Goal: Check status: Check status

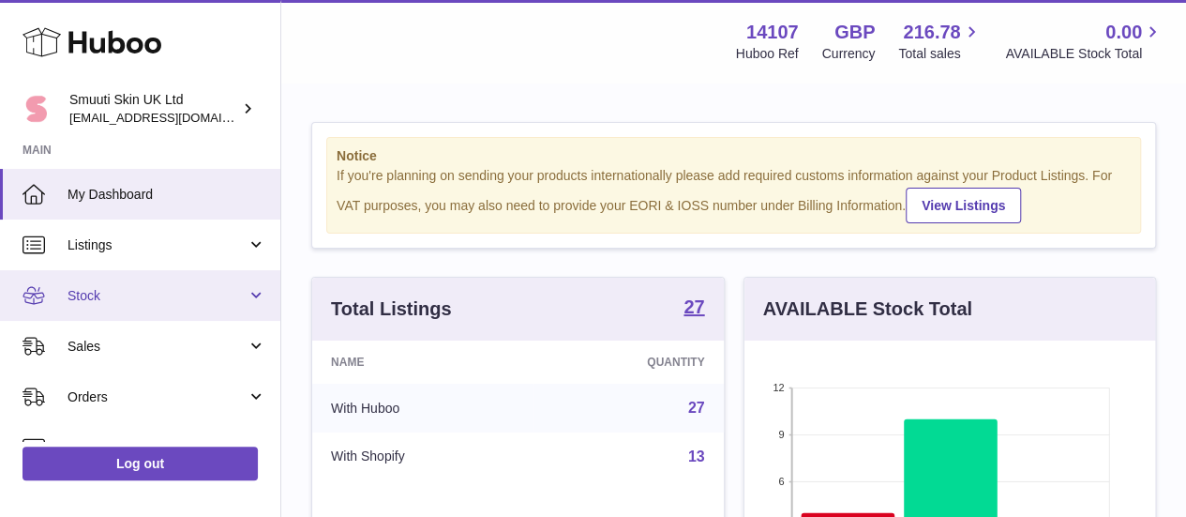
scroll to position [292, 411]
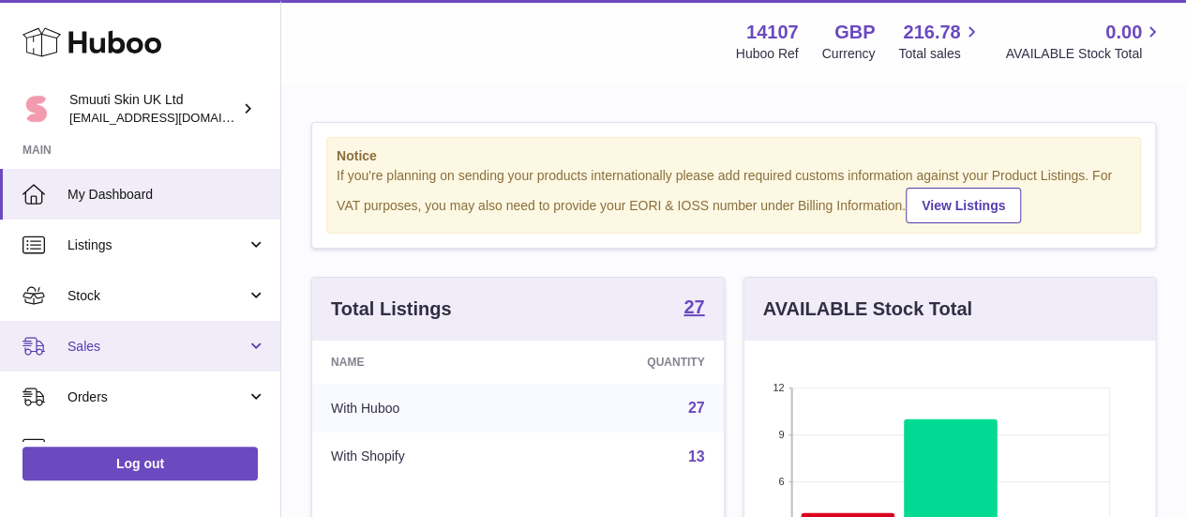
click at [126, 338] on span "Sales" at bounding box center [156, 346] width 179 height 18
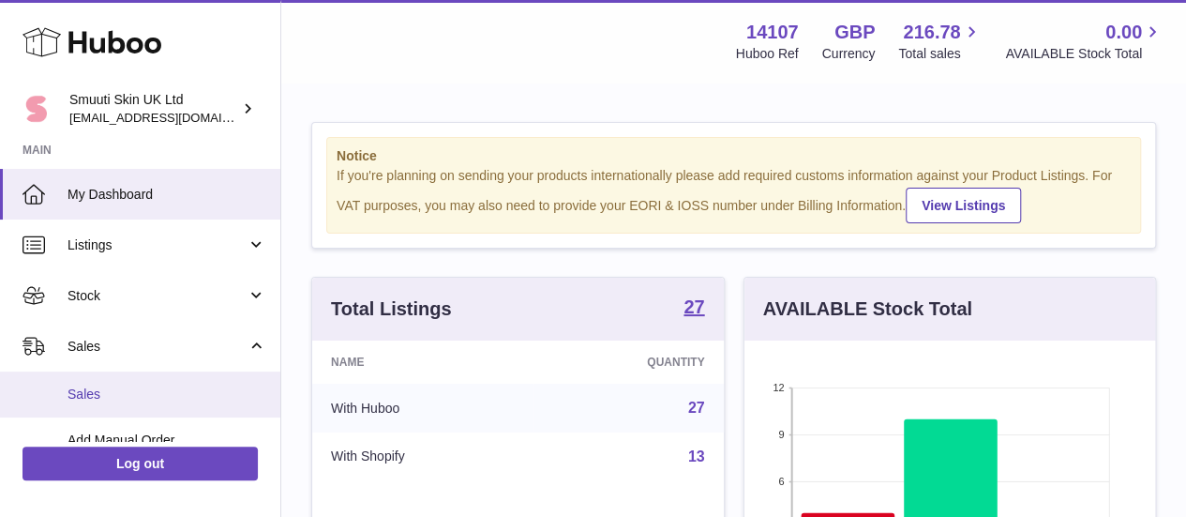
click at [127, 378] on link "Sales" at bounding box center [140, 394] width 280 height 46
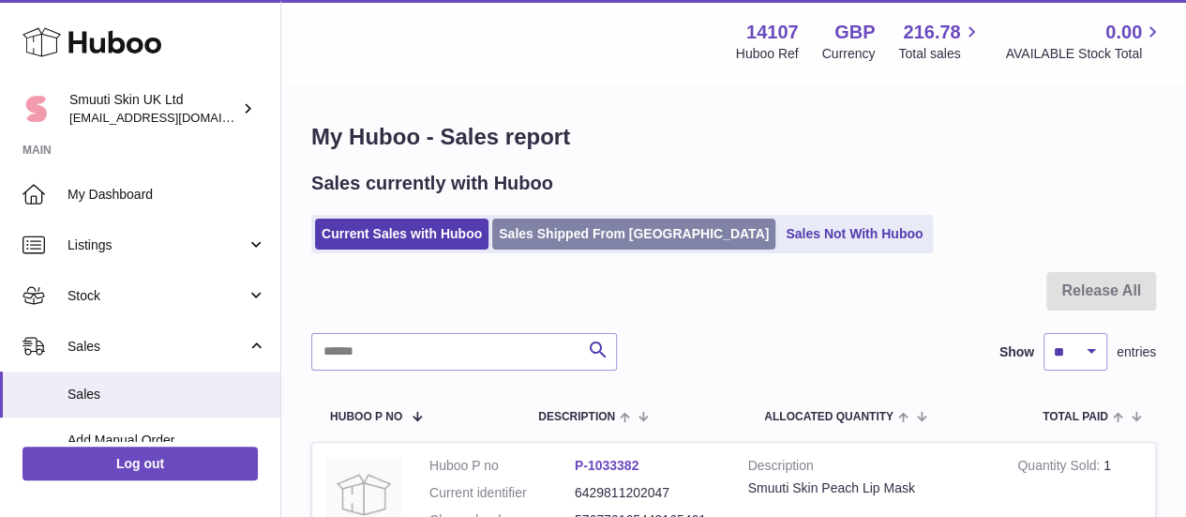
click at [602, 225] on link "Sales Shipped From [GEOGRAPHIC_DATA]" at bounding box center [633, 233] width 283 height 31
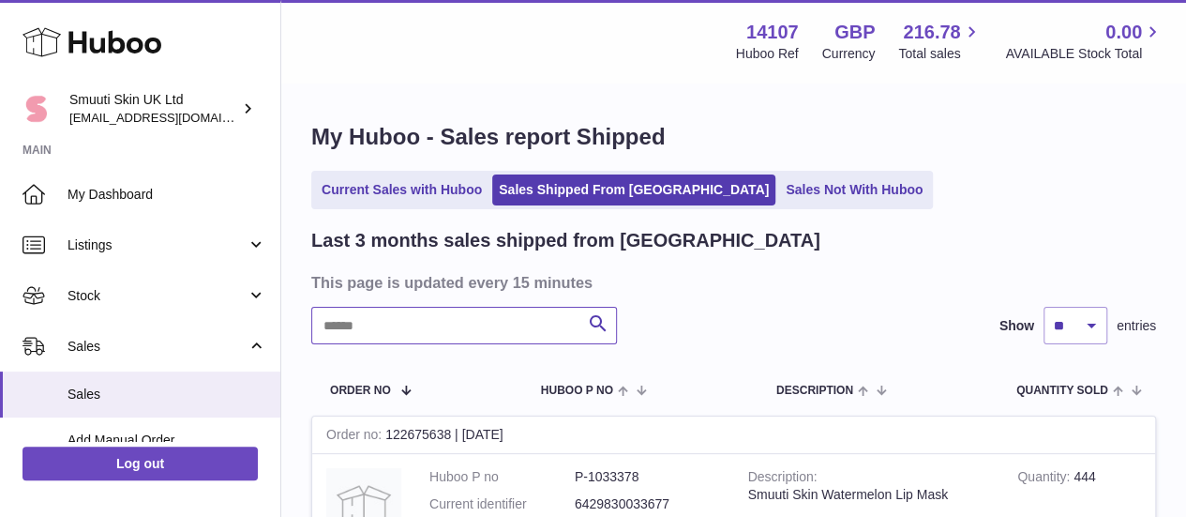
click at [474, 327] on input "text" at bounding box center [464, 325] width 306 height 37
paste input "**********"
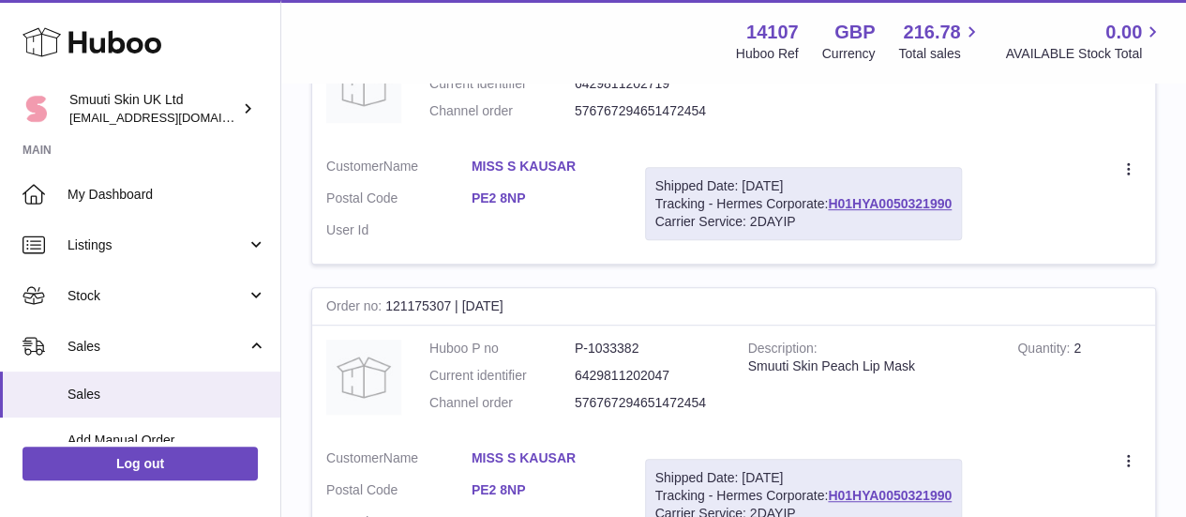
scroll to position [450, 0]
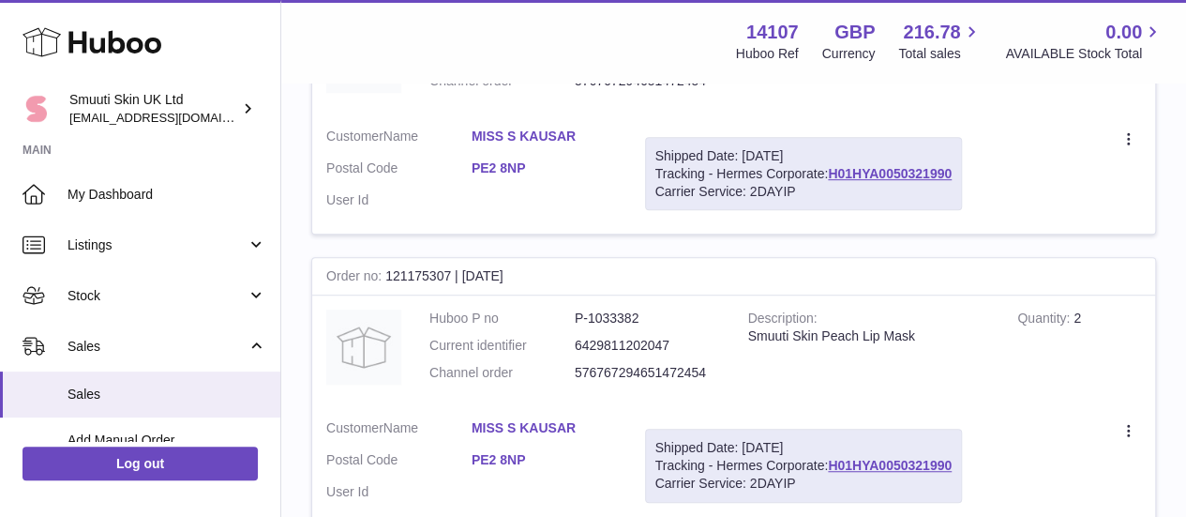
type input "**********"
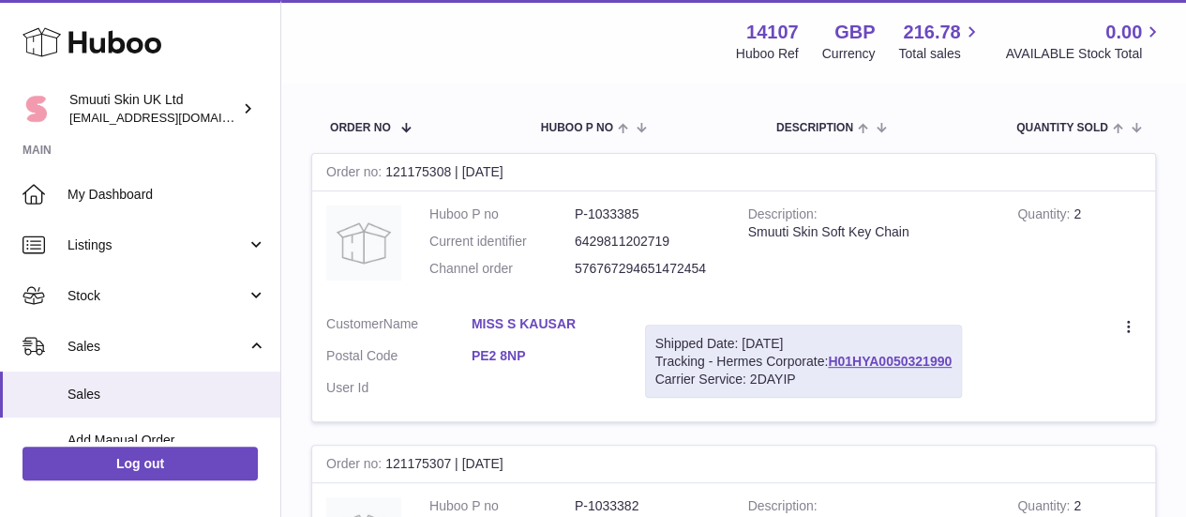
scroll to position [356, 0]
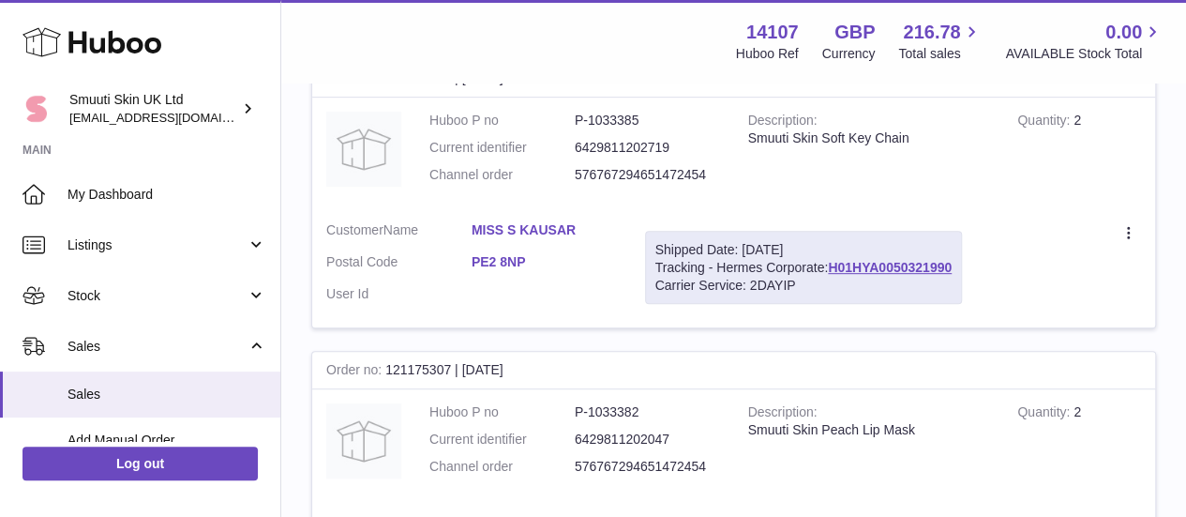
drag, startPoint x: 561, startPoint y: 371, endPoint x: 519, endPoint y: 381, distance: 42.3
click at [519, 381] on div "Order no 121175307 | 17th Jul" at bounding box center [733, 370] width 843 height 37
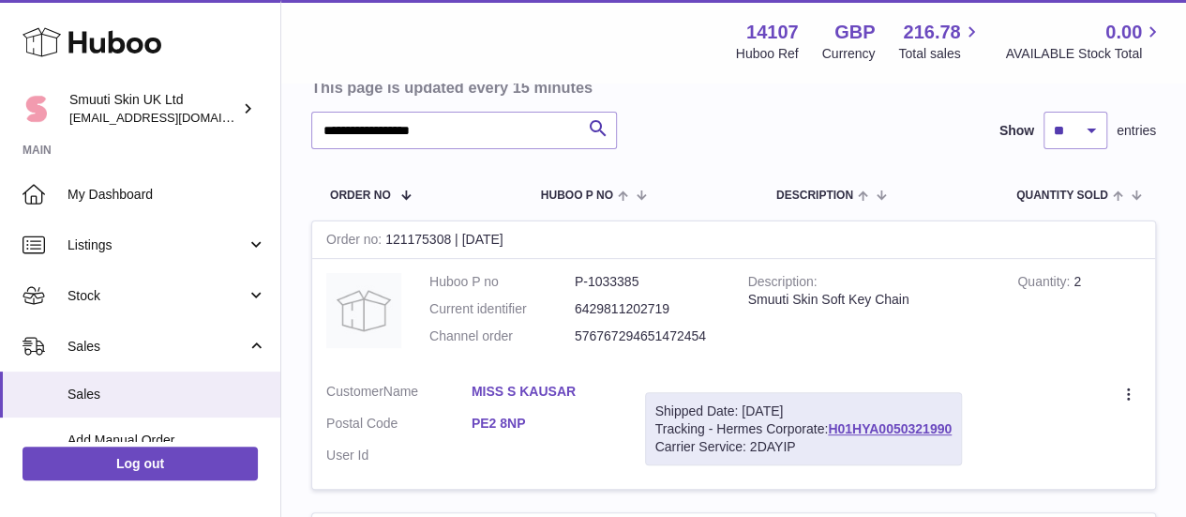
scroll to position [262, 0]
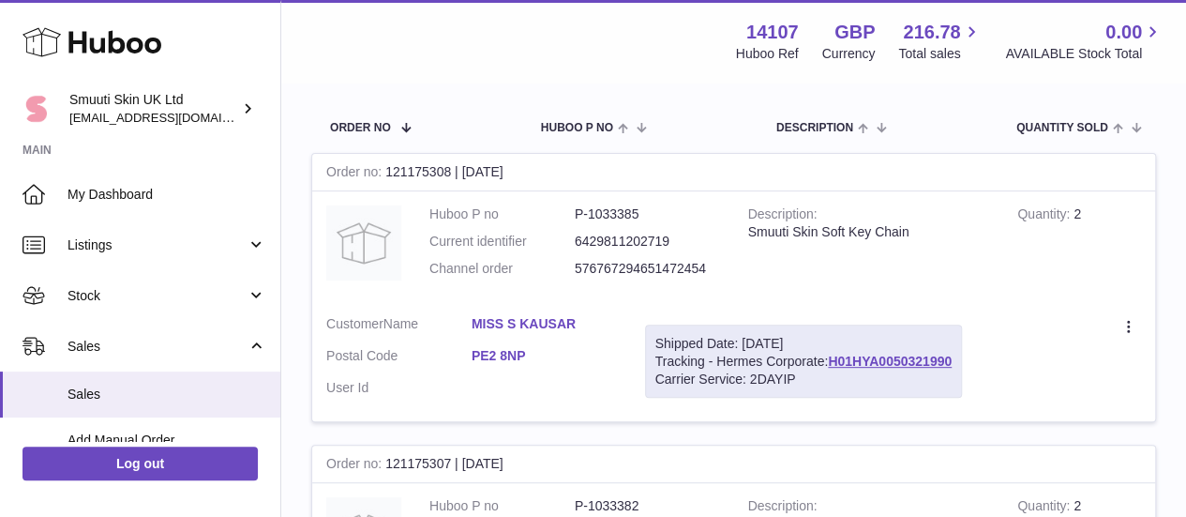
click at [617, 217] on dd "P-1033385" at bounding box center [647, 214] width 145 height 18
copy dd "1033385"
click at [684, 268] on dd "576767294651472454" at bounding box center [647, 269] width 145 height 18
click at [617, 217] on dd "P-1033385" at bounding box center [647, 214] width 145 height 18
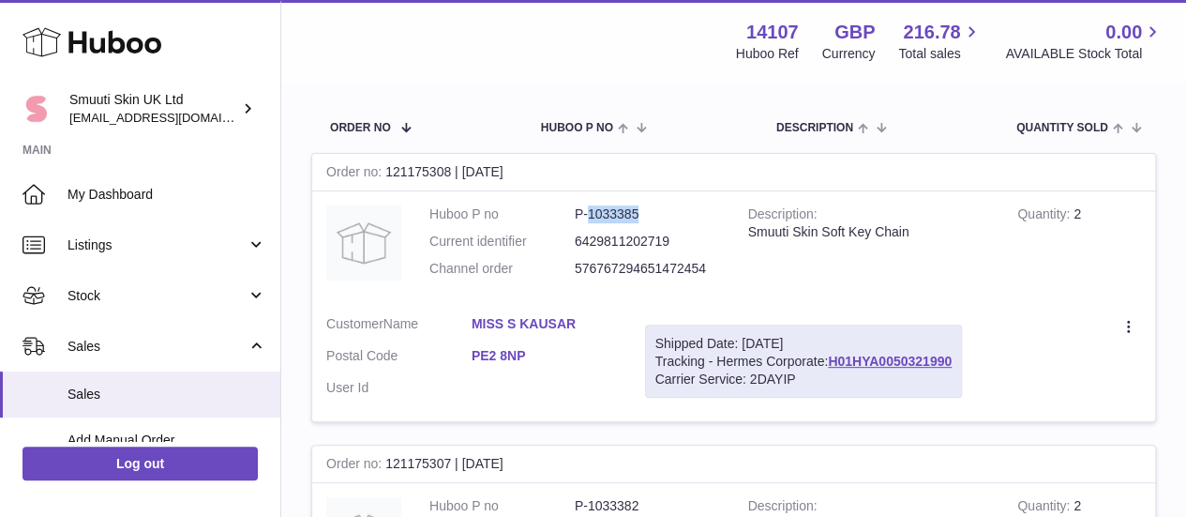
click at [617, 217] on dd "P-1033385" at bounding box center [647, 214] width 145 height 18
copy dd "1033385"
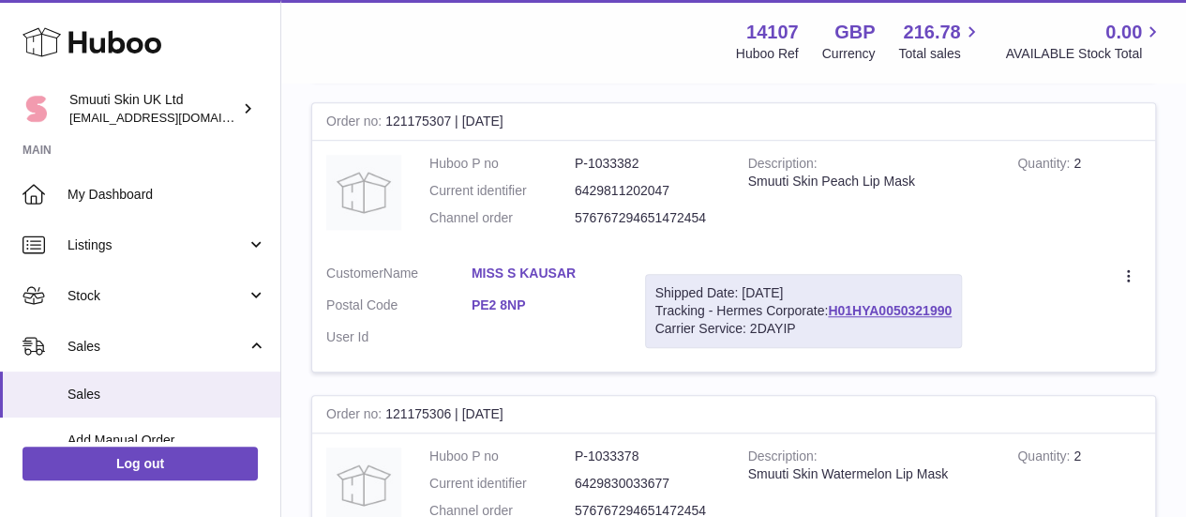
scroll to position [614, 0]
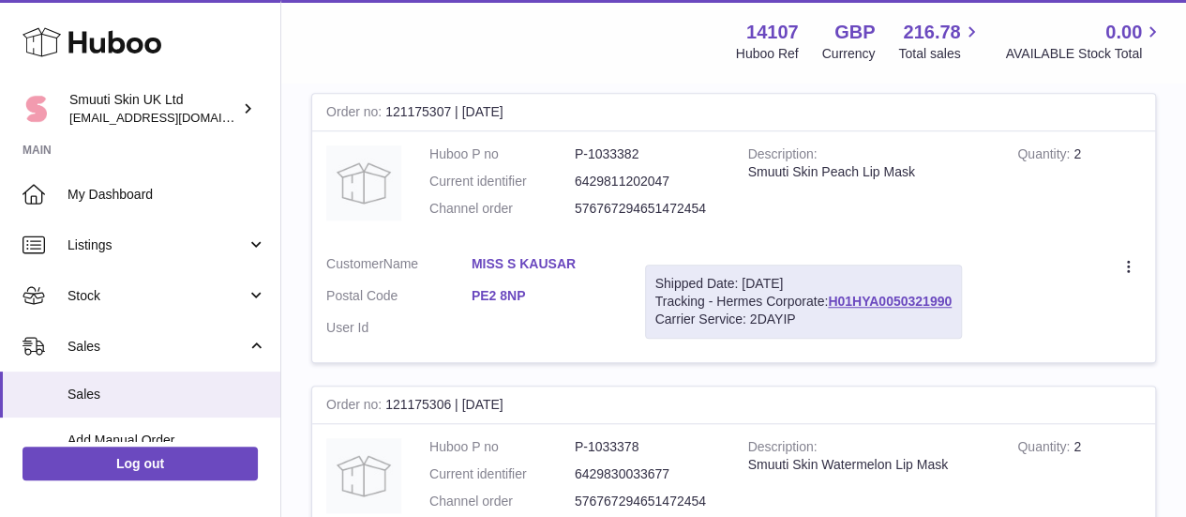
click at [620, 164] on dl "Huboo P no P-1033382 Current identifier 6429811202047 Channel order 57676729465…" at bounding box center [574, 186] width 291 height 82
copy dd "1033382"
click at [417, 105] on div "Order no 121175307 | 17th Jul" at bounding box center [733, 112] width 843 height 37
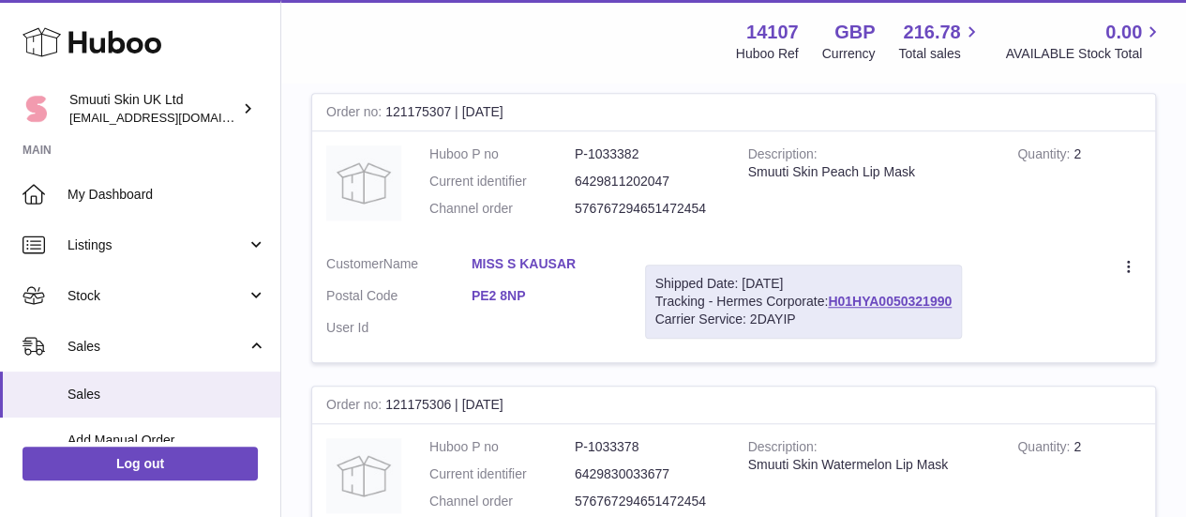
click at [454, 106] on div "Order no 121175307 | 17th Jul" at bounding box center [733, 112] width 843 height 37
drag, startPoint x: 447, startPoint y: 106, endPoint x: 383, endPoint y: 112, distance: 64.0
click at [383, 112] on div "Order no 121175307 | 17th Jul" at bounding box center [733, 112] width 843 height 37
copy div "121175307"
